Goal: Task Accomplishment & Management: Complete application form

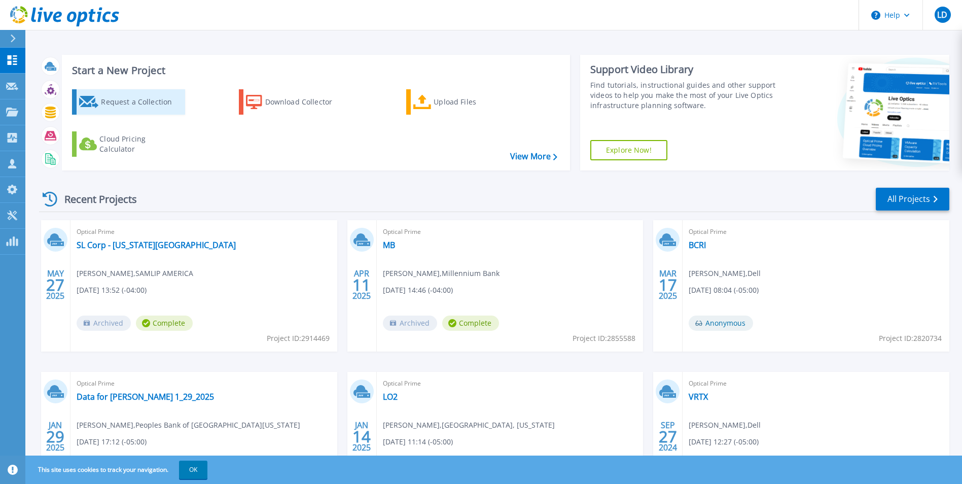
click at [114, 102] on div "Request a Collection" at bounding box center [141, 102] width 81 height 20
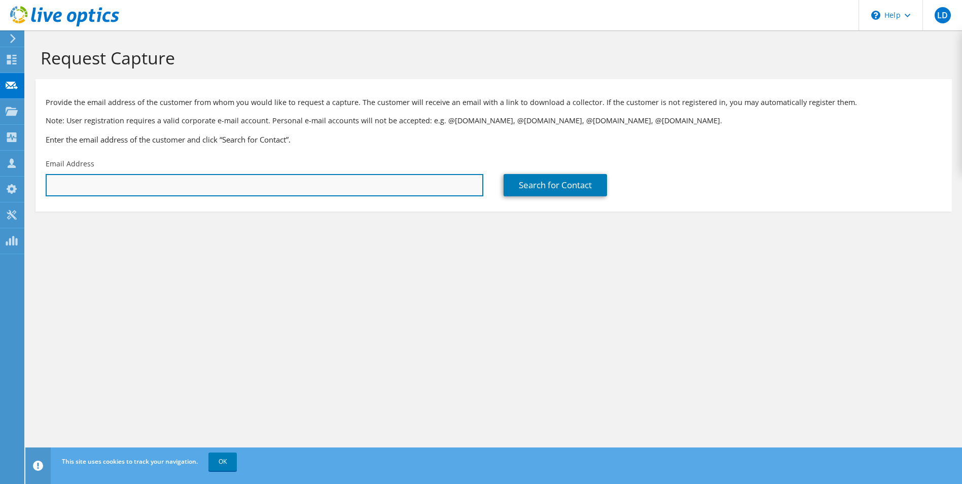
click at [179, 180] on input "text" at bounding box center [265, 185] width 438 height 22
drag, startPoint x: 179, startPoint y: 180, endPoint x: 106, endPoint y: 183, distance: 73.1
click at [106, 183] on input "text" at bounding box center [265, 185] width 438 height 22
paste input "[EMAIL_ADDRESS][DOMAIN_NAME]"
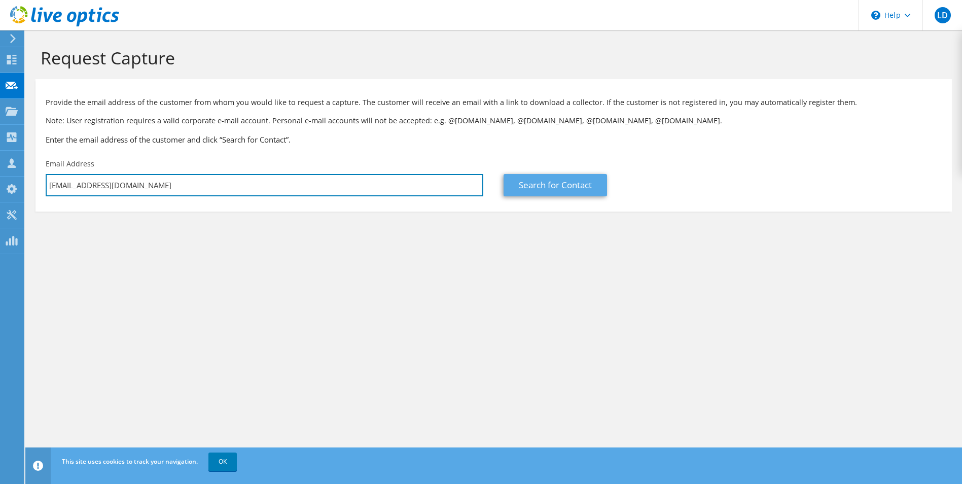
type input "[EMAIL_ADDRESS][DOMAIN_NAME]"
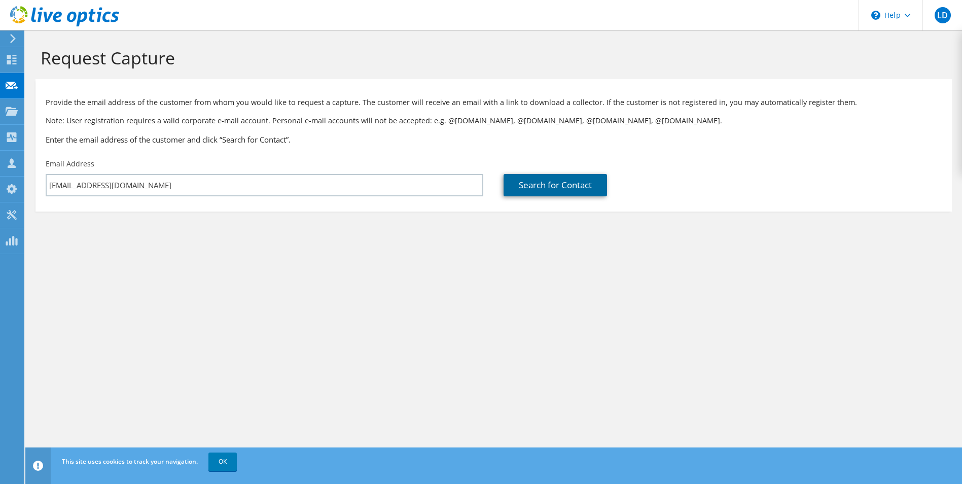
click at [546, 185] on link "Search for Contact" at bounding box center [555, 185] width 103 height 22
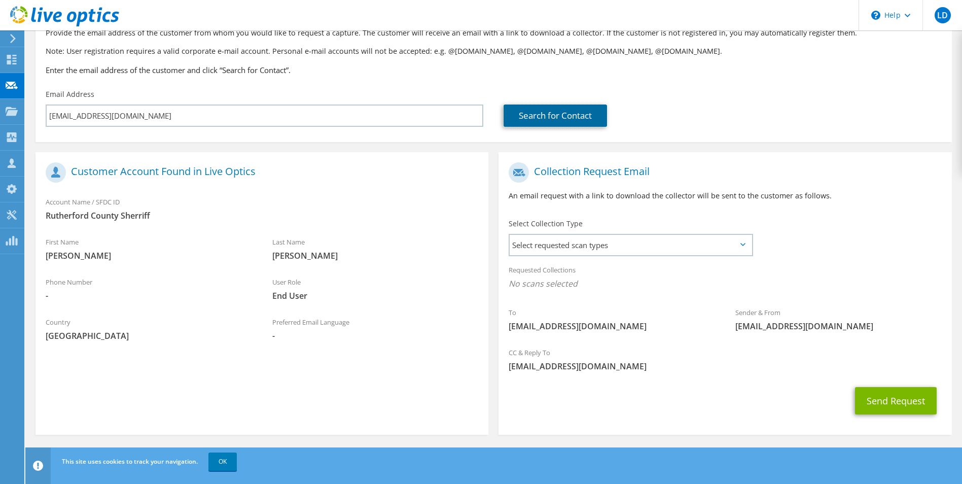
scroll to position [71, 0]
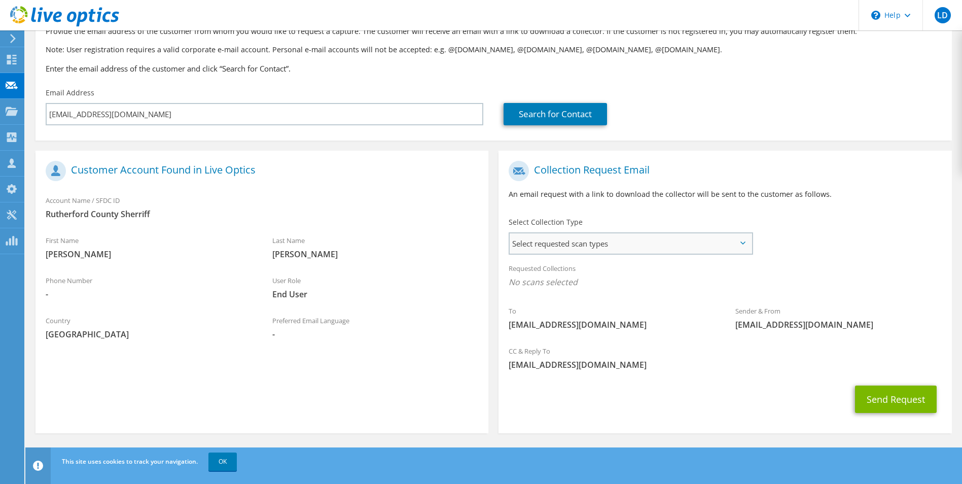
click at [552, 240] on span "Select requested scan types" at bounding box center [630, 243] width 241 height 20
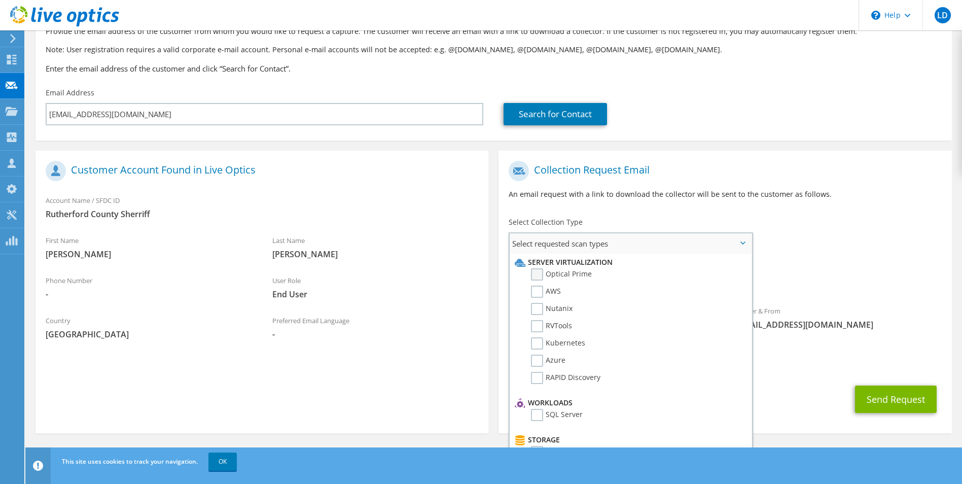
click at [553, 274] on label "Optical Prime" at bounding box center [561, 274] width 61 height 12
click at [0, 0] on input "Optical Prime" at bounding box center [0, 0] width 0 height 0
click at [553, 326] on label "RVTools" at bounding box center [551, 326] width 41 height 12
click at [0, 0] on input "RVTools" at bounding box center [0, 0] width 0 height 0
click at [890, 403] on button "Send Request" at bounding box center [896, 402] width 82 height 27
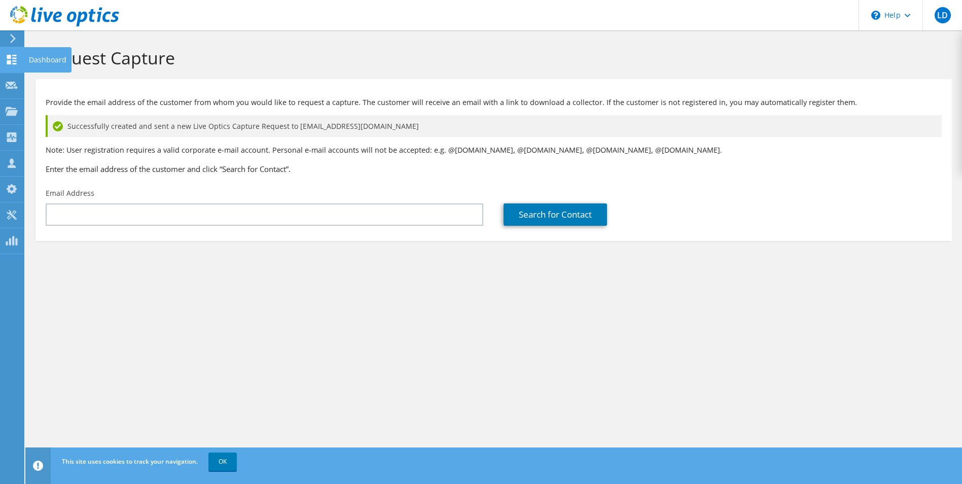
click at [14, 60] on use at bounding box center [12, 60] width 10 height 10
